Goal: Share content

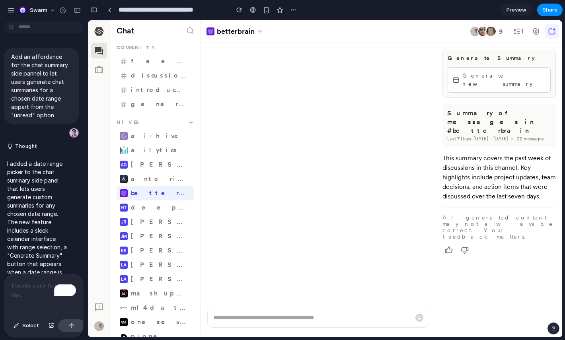
scroll to position [3874, 0]
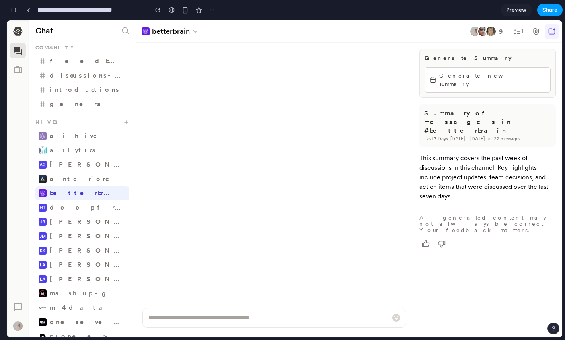
click at [539, 10] on button "Share" at bounding box center [549, 10] width 25 height 13
click at [539, 10] on div "Share ' Chat Summary Date Range Feature ' Invite [PERSON_NAME] Creator Anyone a…" at bounding box center [282, 170] width 565 height 340
click at [539, 10] on button "Share" at bounding box center [549, 10] width 25 height 13
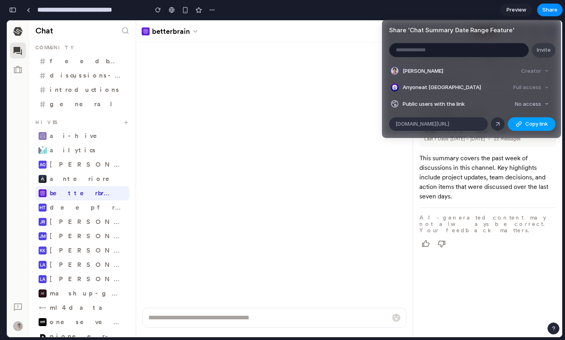
click at [522, 121] on button "Copy link" at bounding box center [531, 124] width 48 height 14
click at [295, 183] on div "Share ' Chat Summary Date Range Feature ' Invite [PERSON_NAME] Creator Anyone a…" at bounding box center [282, 170] width 565 height 340
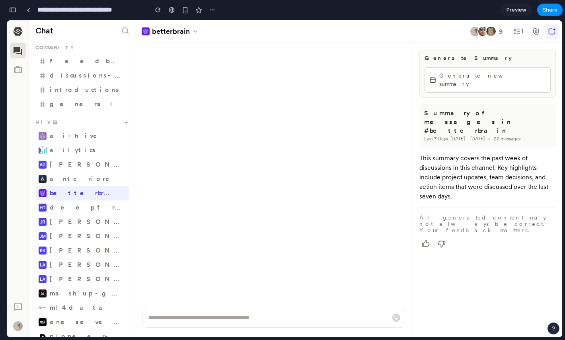
click at [454, 75] on span "Generate new summary" at bounding box center [490, 80] width 103 height 17
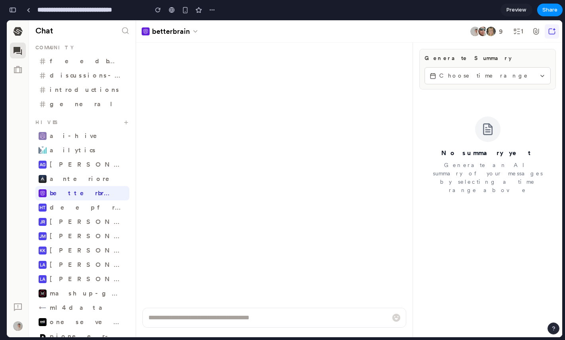
click at [472, 73] on span "Choose time range" at bounding box center [487, 76] width 97 height 8
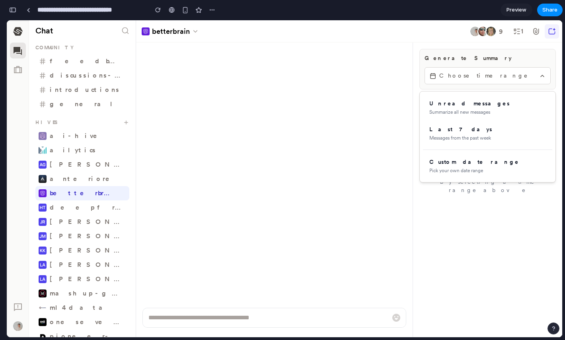
click at [473, 74] on div at bounding box center [284, 178] width 555 height 317
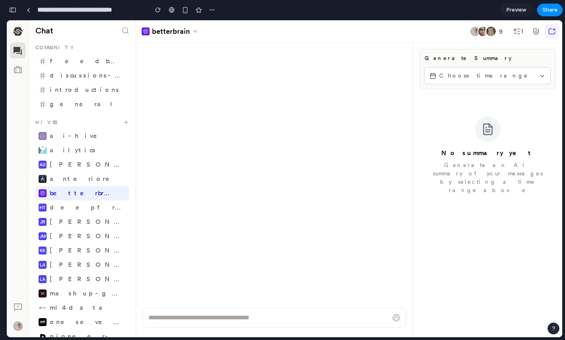
click at [470, 76] on span "Choose time range" at bounding box center [487, 76] width 97 height 8
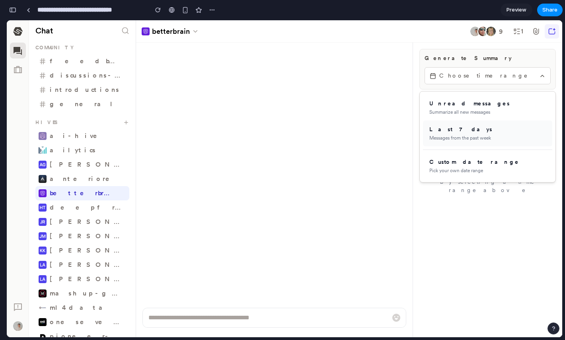
click at [461, 133] on div "Last 7 days" at bounding box center [487, 129] width 116 height 8
